Goal: Task Accomplishment & Management: Manage account settings

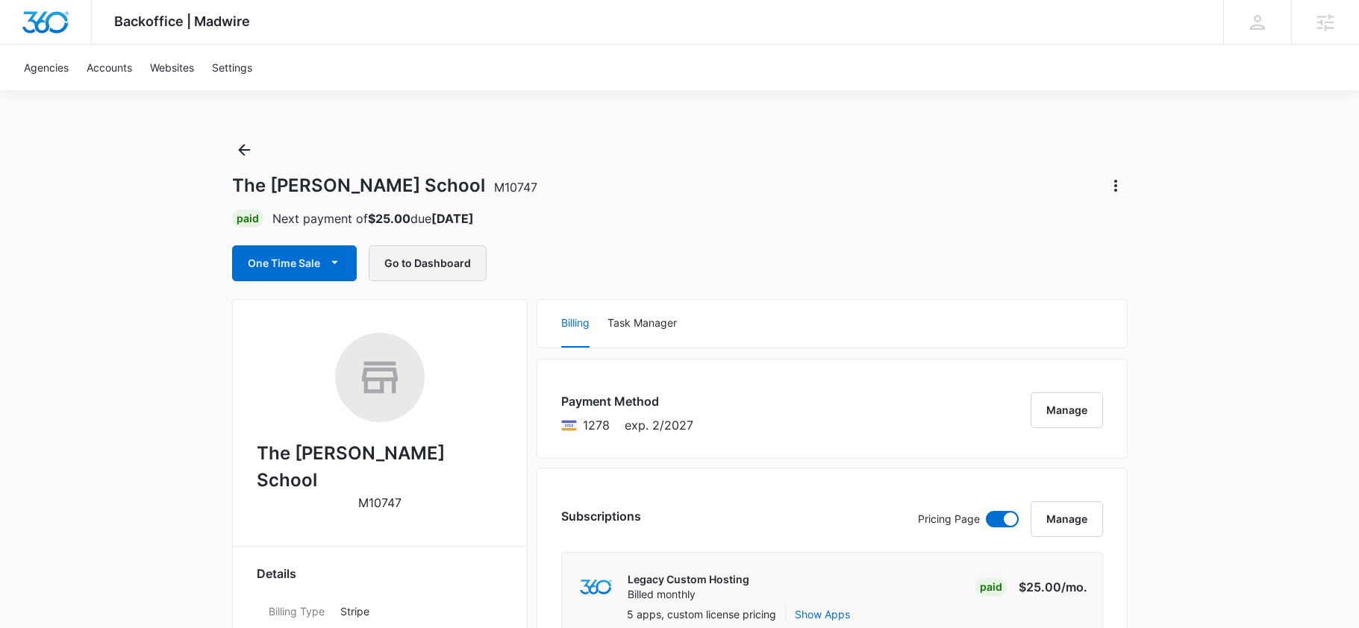
click at [448, 269] on button "Go to Dashboard" at bounding box center [428, 264] width 118 height 36
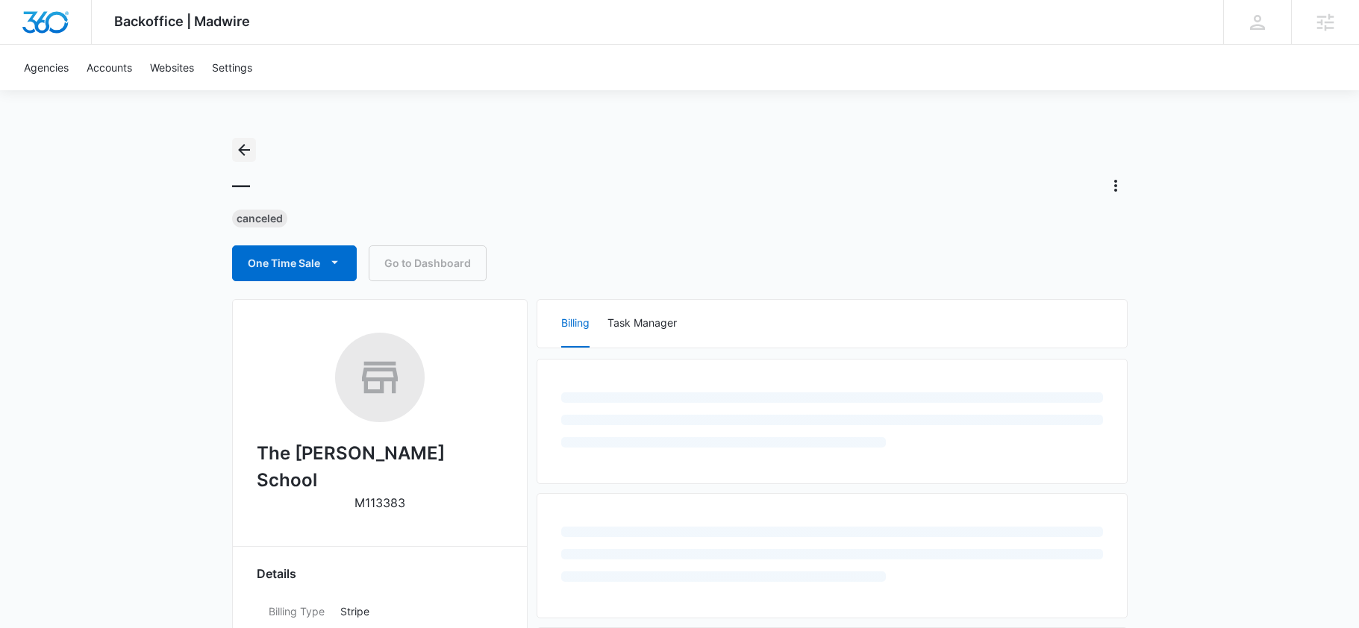
click at [253, 148] on button "Back" at bounding box center [244, 150] width 24 height 24
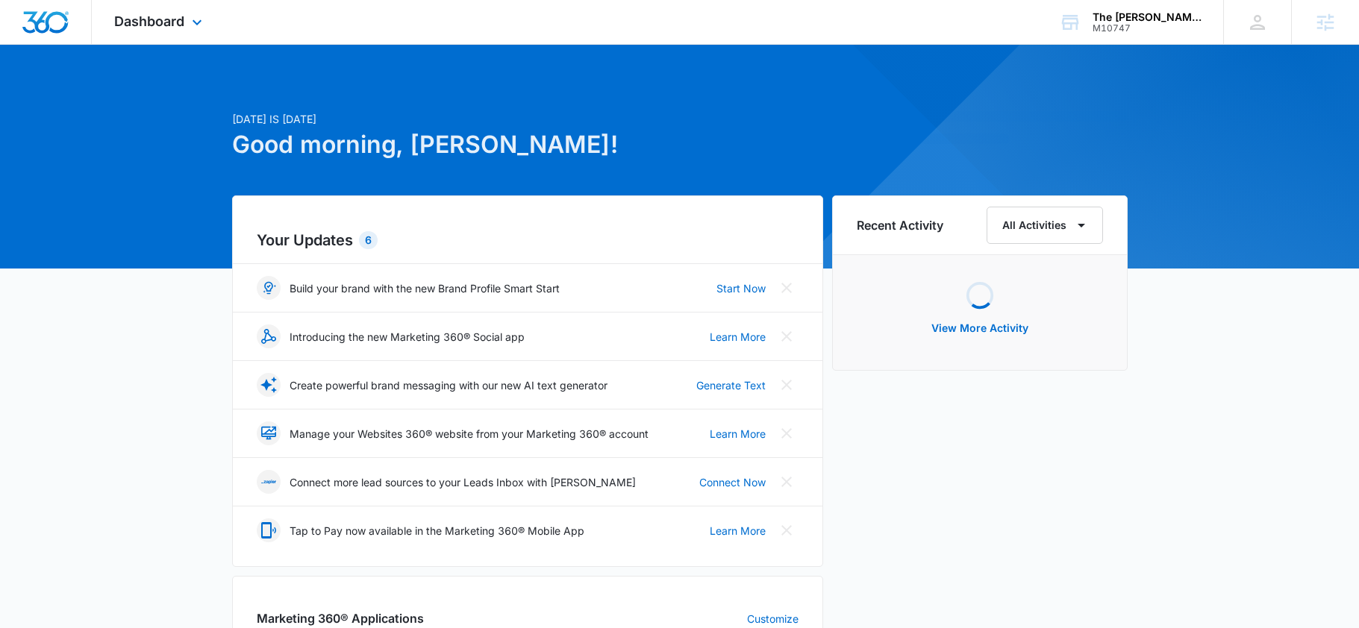
click at [190, 4] on div "Dashboard Apps Reputation Websites Forms CRM Email Social Shop Payments POS Con…" at bounding box center [160, 22] width 137 height 44
click at [188, 32] on div "Dashboard Apps Reputation Websites Forms CRM Email Social Shop Payments POS Con…" at bounding box center [160, 22] width 137 height 44
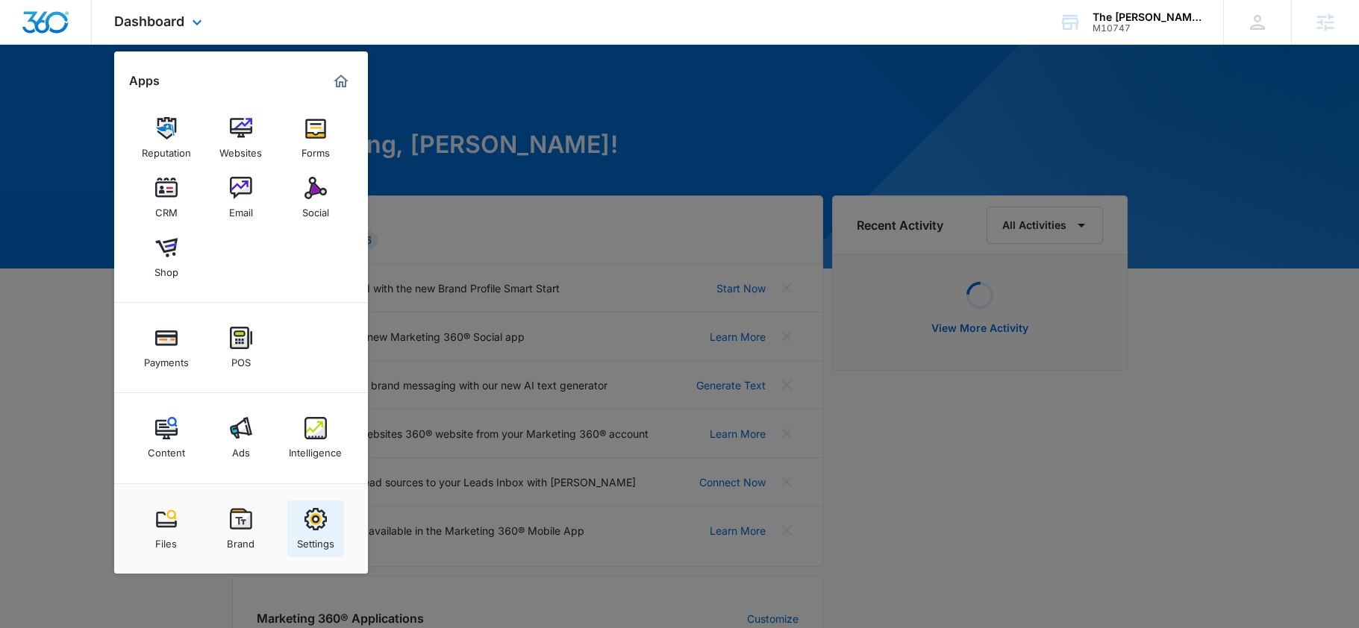
click at [300, 536] on div "Settings" at bounding box center [315, 540] width 37 height 19
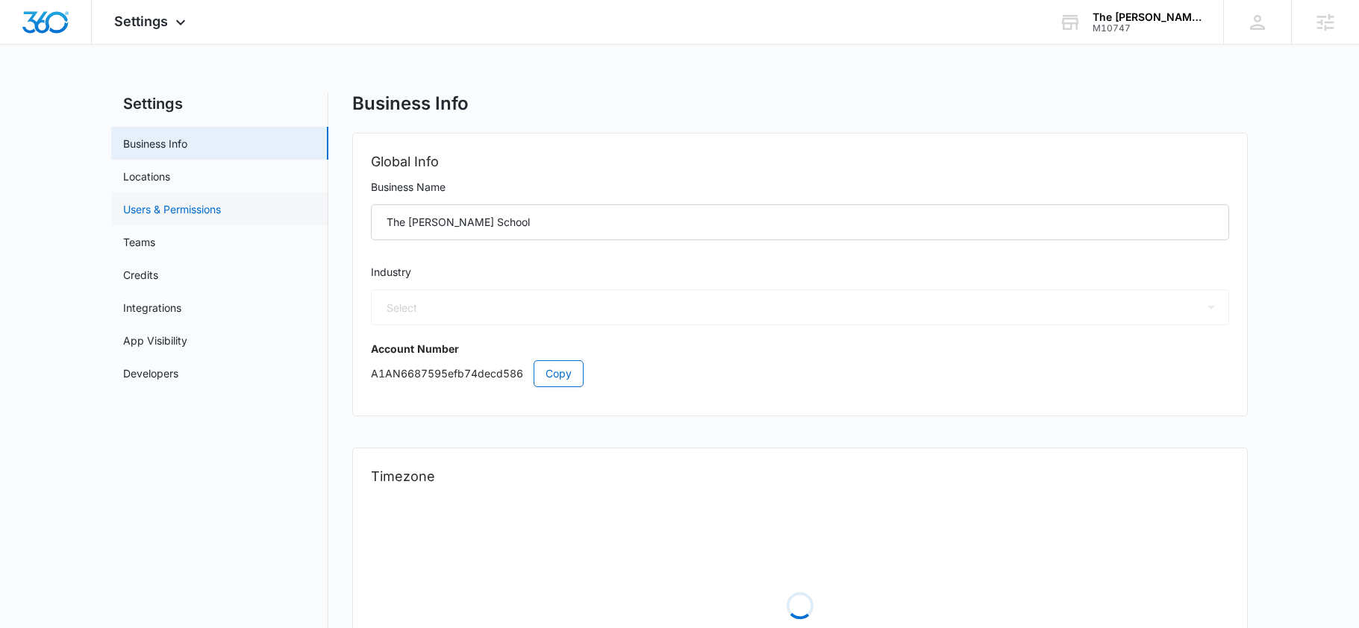
select select "26"
select select "US"
select select "America/New_York"
click at [169, 212] on link "Users & Permissions" at bounding box center [172, 209] width 98 height 16
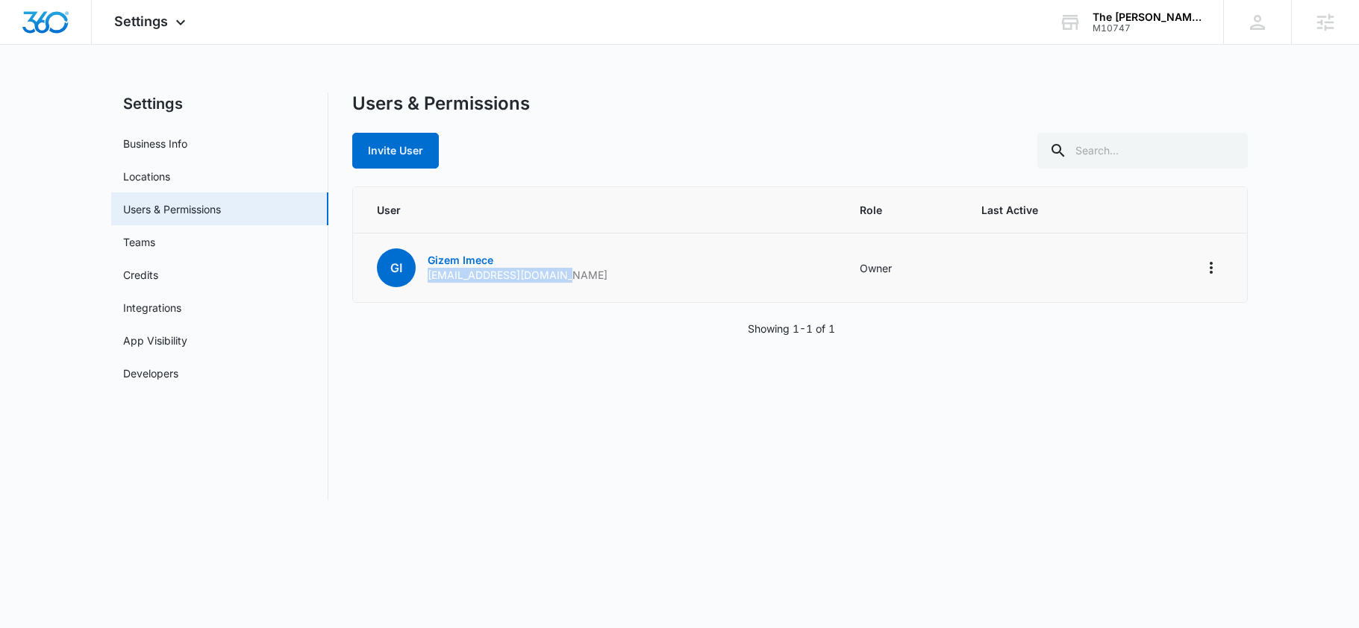
drag, startPoint x: 604, startPoint y: 281, endPoint x: 424, endPoint y: 280, distance: 180.6
click at [424, 280] on td "GI Gizem Imece gizem@thecaryschool.com" at bounding box center [597, 268] width 489 height 69
copy p "[EMAIL_ADDRESS][DOMAIN_NAME]"
click at [578, 174] on div "Users & Permissions Invite User User Role Last Active GI Gizem Imece gizem@thec…" at bounding box center [800, 297] width 896 height 408
